Goal: Task Accomplishment & Management: Manage account settings

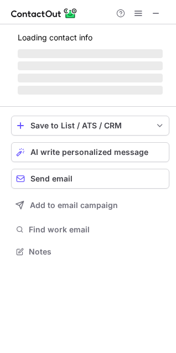
scroll to position [244, 176]
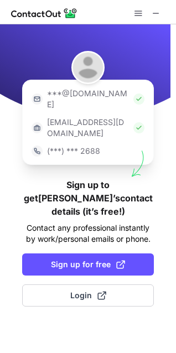
click at [35, 146] on img at bounding box center [37, 151] width 11 height 11
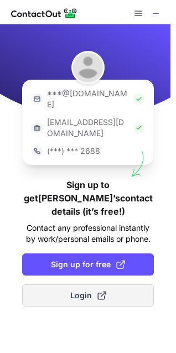
click at [90, 290] on span "Login" at bounding box center [88, 295] width 36 height 11
click at [85, 290] on span "Login" at bounding box center [88, 295] width 36 height 11
click at [99, 291] on span at bounding box center [101, 295] width 9 height 9
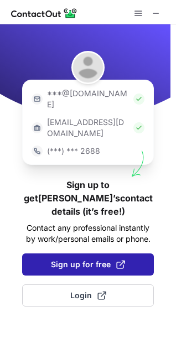
click at [89, 259] on span "Sign up for free" at bounding box center [88, 264] width 74 height 11
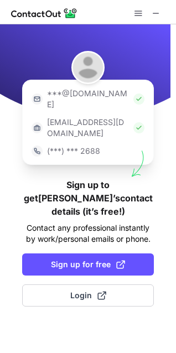
click at [92, 146] on p "(***) *** 2688" at bounding box center [73, 151] width 53 height 11
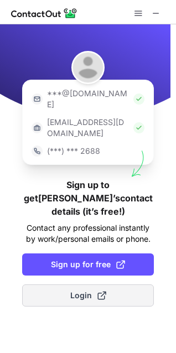
click at [78, 290] on span "Login" at bounding box center [88, 295] width 36 height 11
